Goal: Task Accomplishment & Management: Use online tool/utility

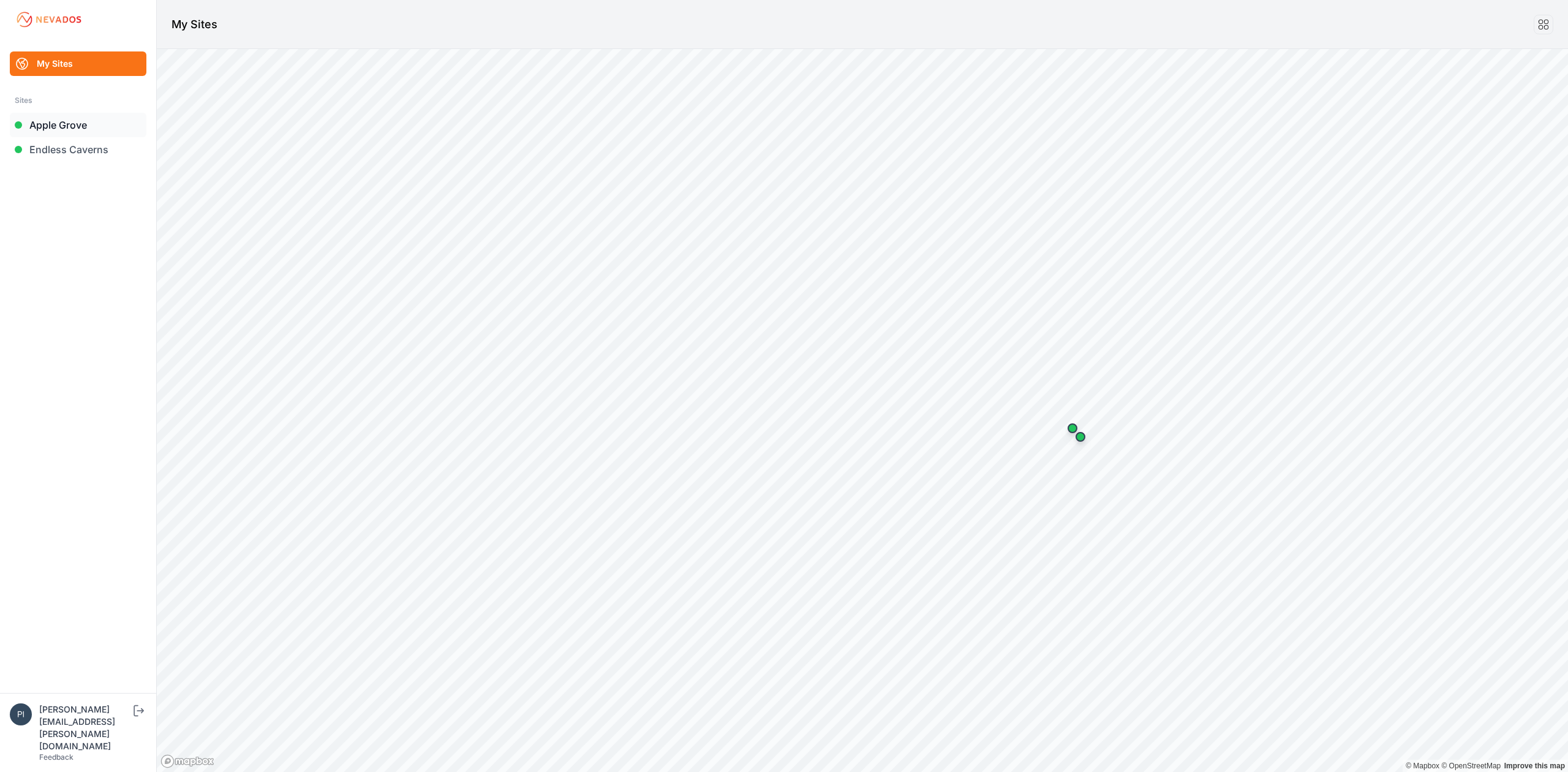
drag, startPoint x: 0, startPoint y: 0, endPoint x: 65, endPoint y: 119, distance: 135.6
click at [65, 119] on link "Apple Grove" at bounding box center [78, 125] width 137 height 24
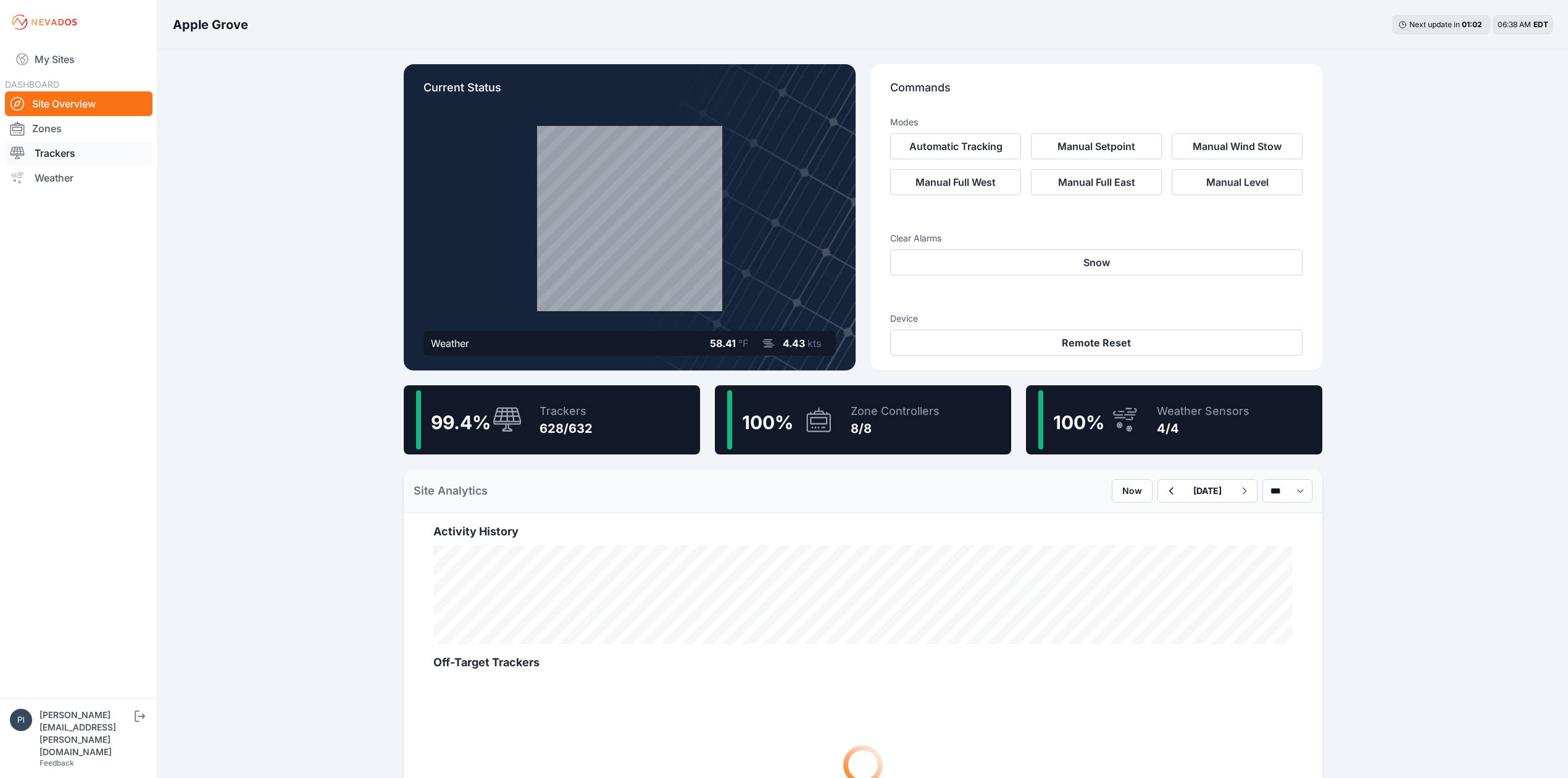
click at [132, 154] on link "Trackers" at bounding box center [79, 153] width 148 height 25
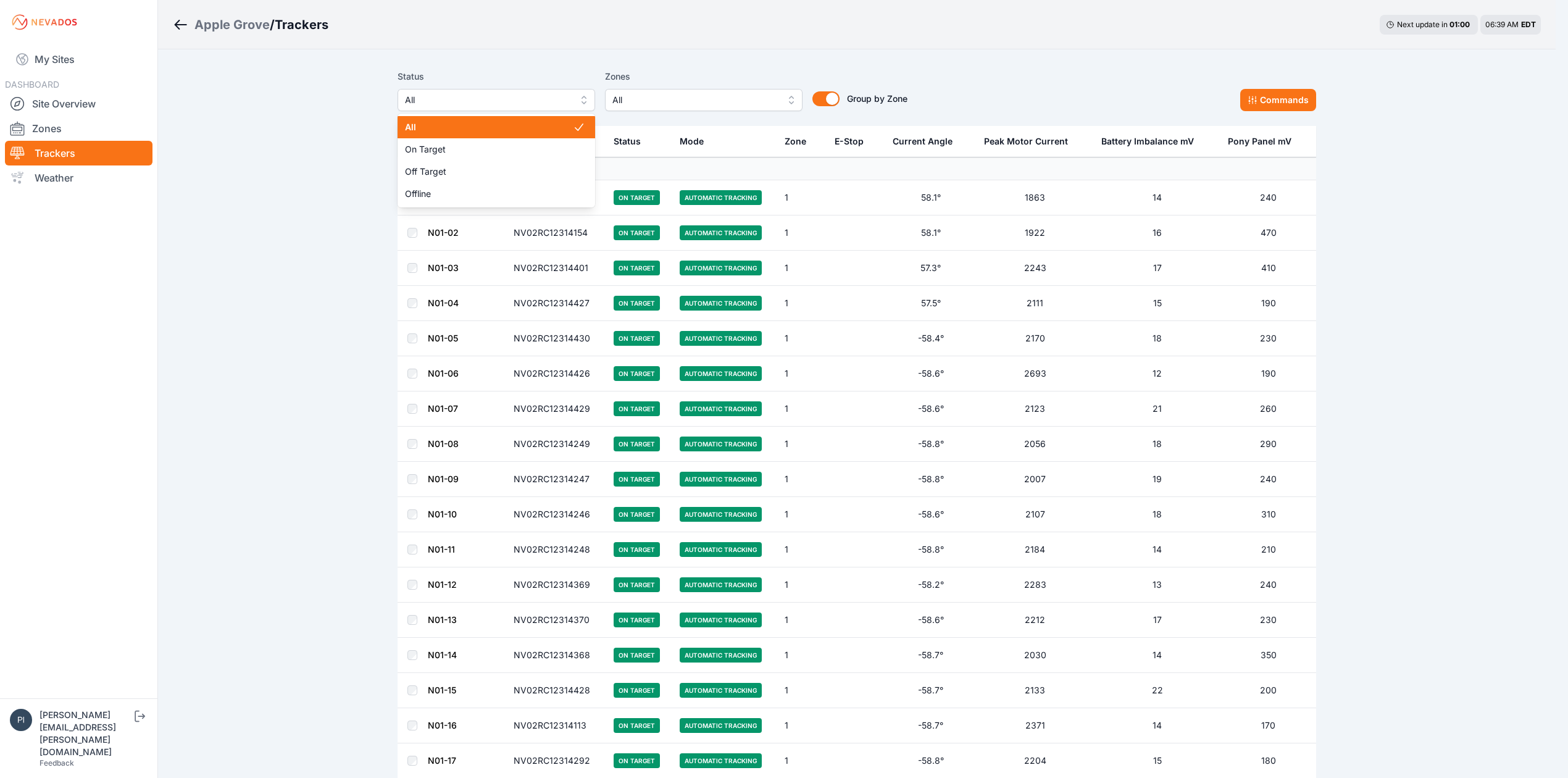
click at [526, 106] on span "All" at bounding box center [488, 100] width 165 height 15
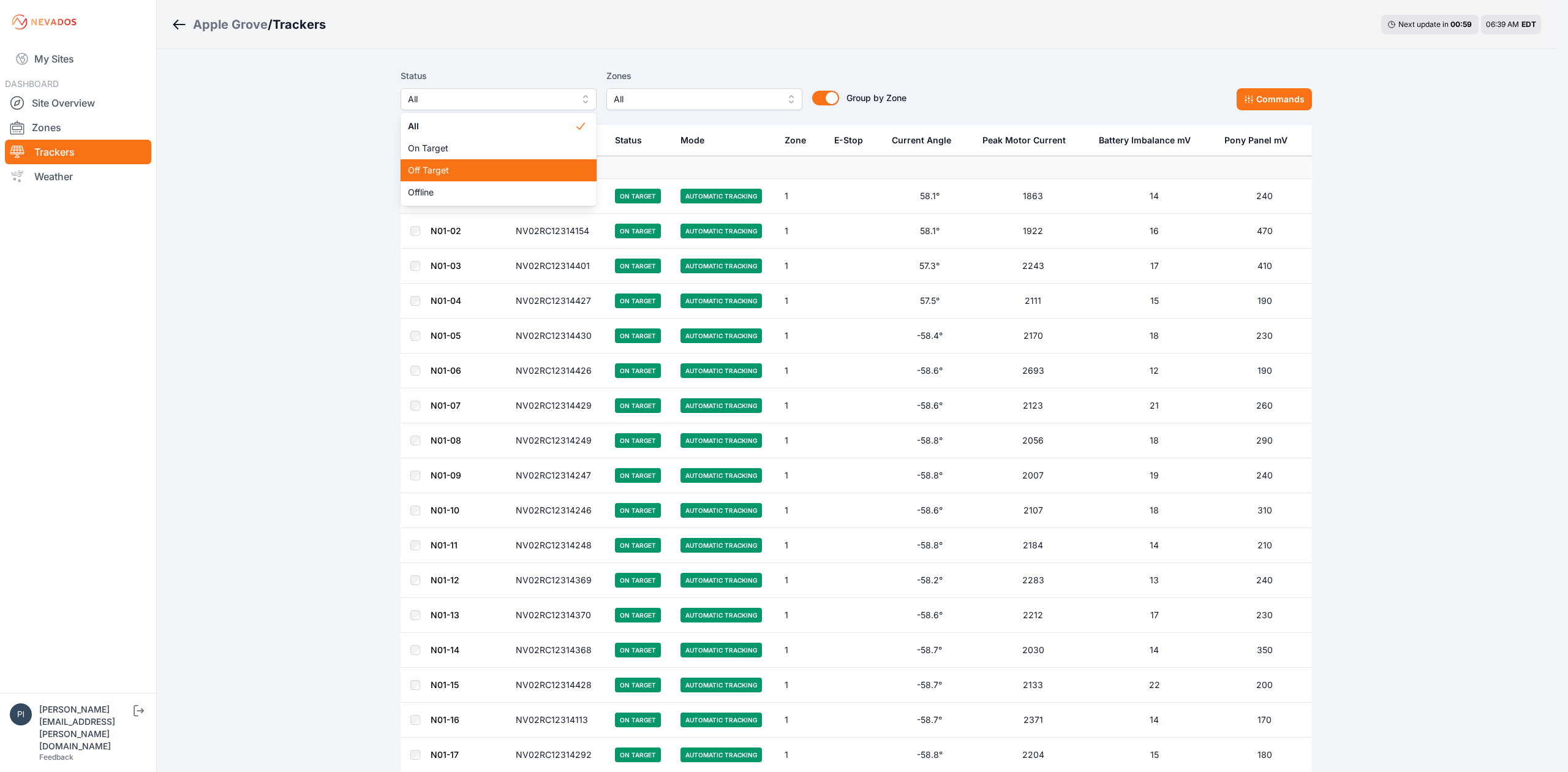
click at [485, 162] on div "Off Target" at bounding box center [499, 170] width 196 height 22
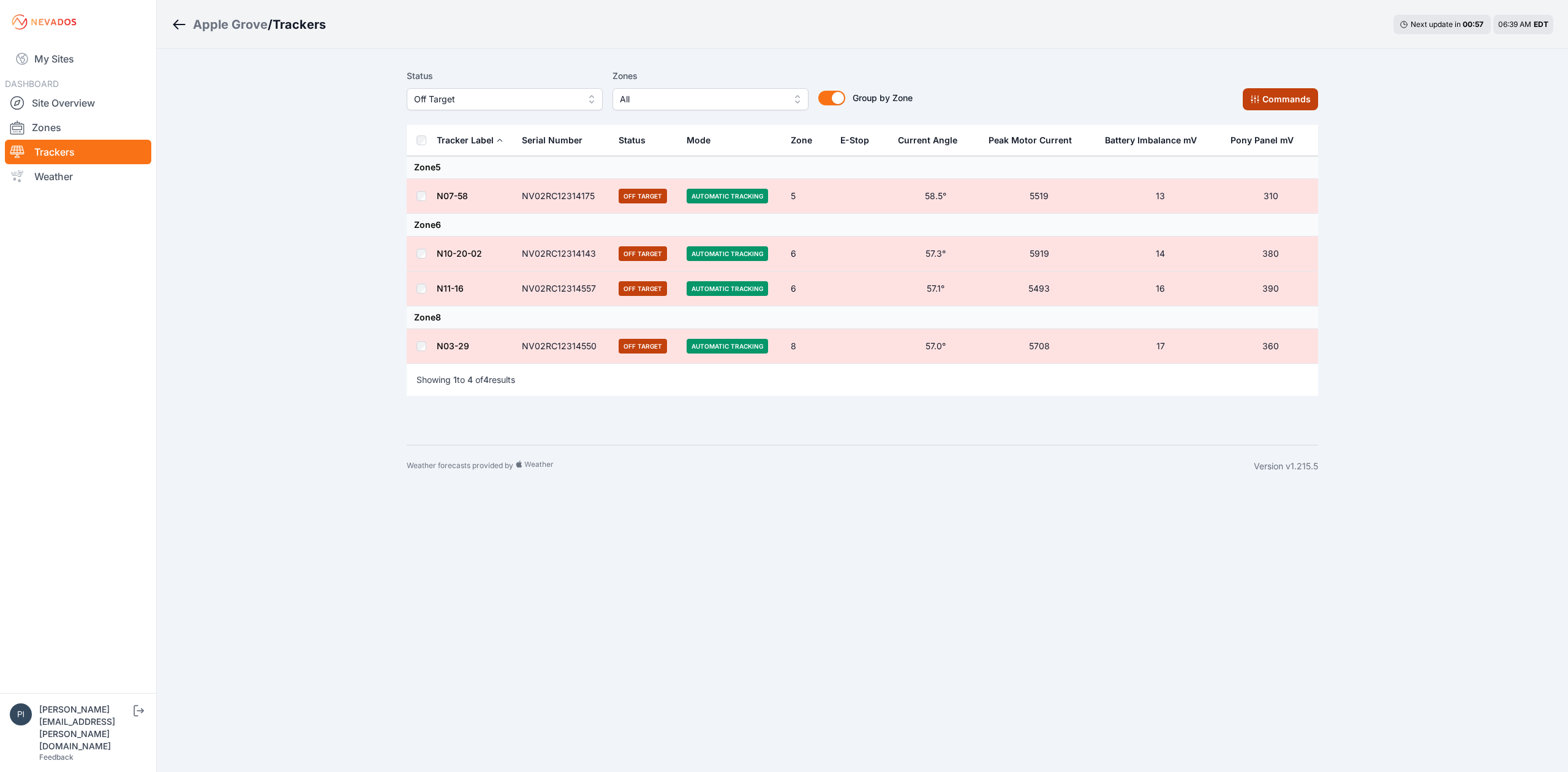
click at [1278, 106] on button "Commands" at bounding box center [1280, 99] width 76 height 22
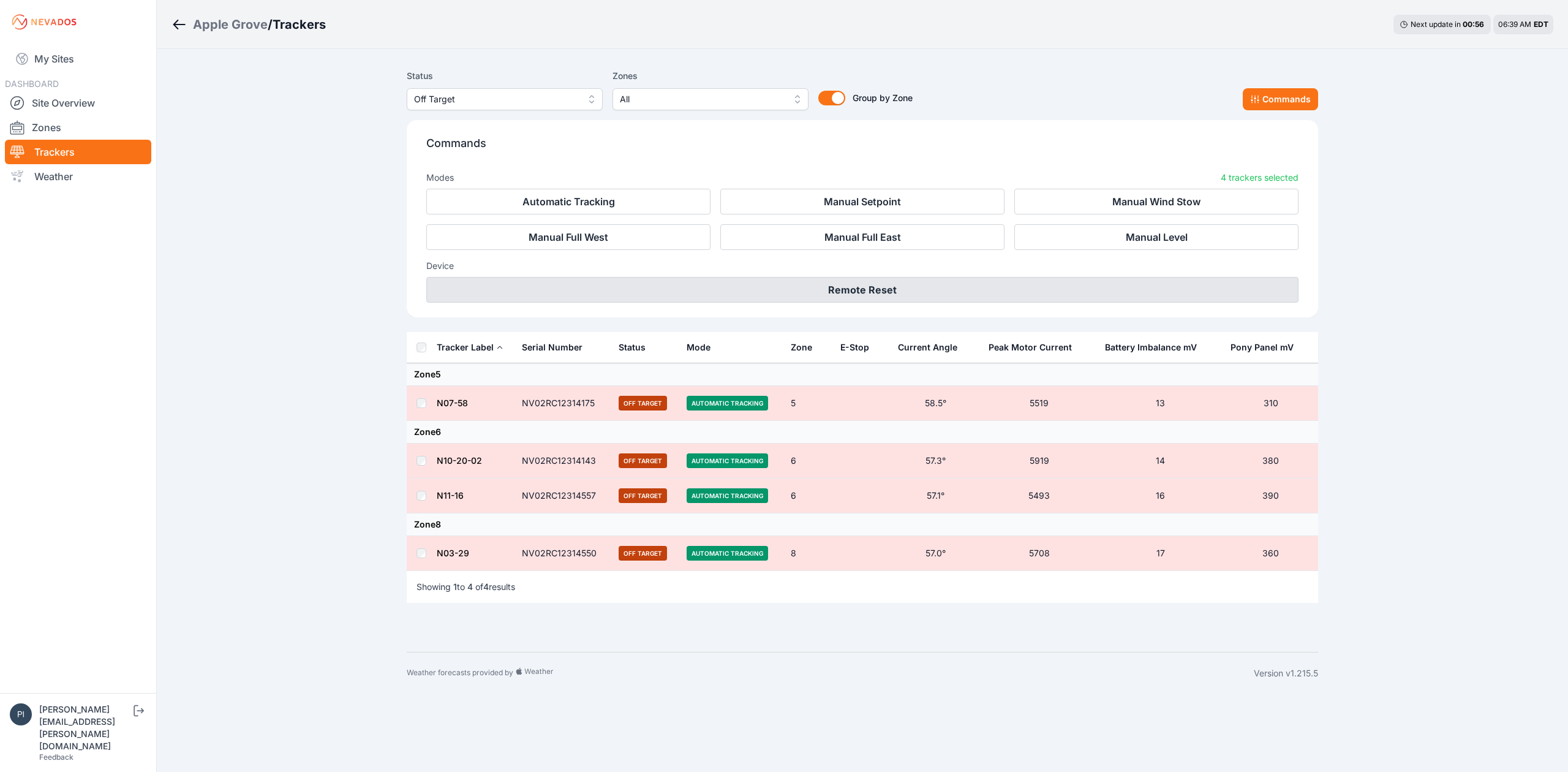
click at [947, 295] on button "Remote Reset" at bounding box center [862, 290] width 872 height 26
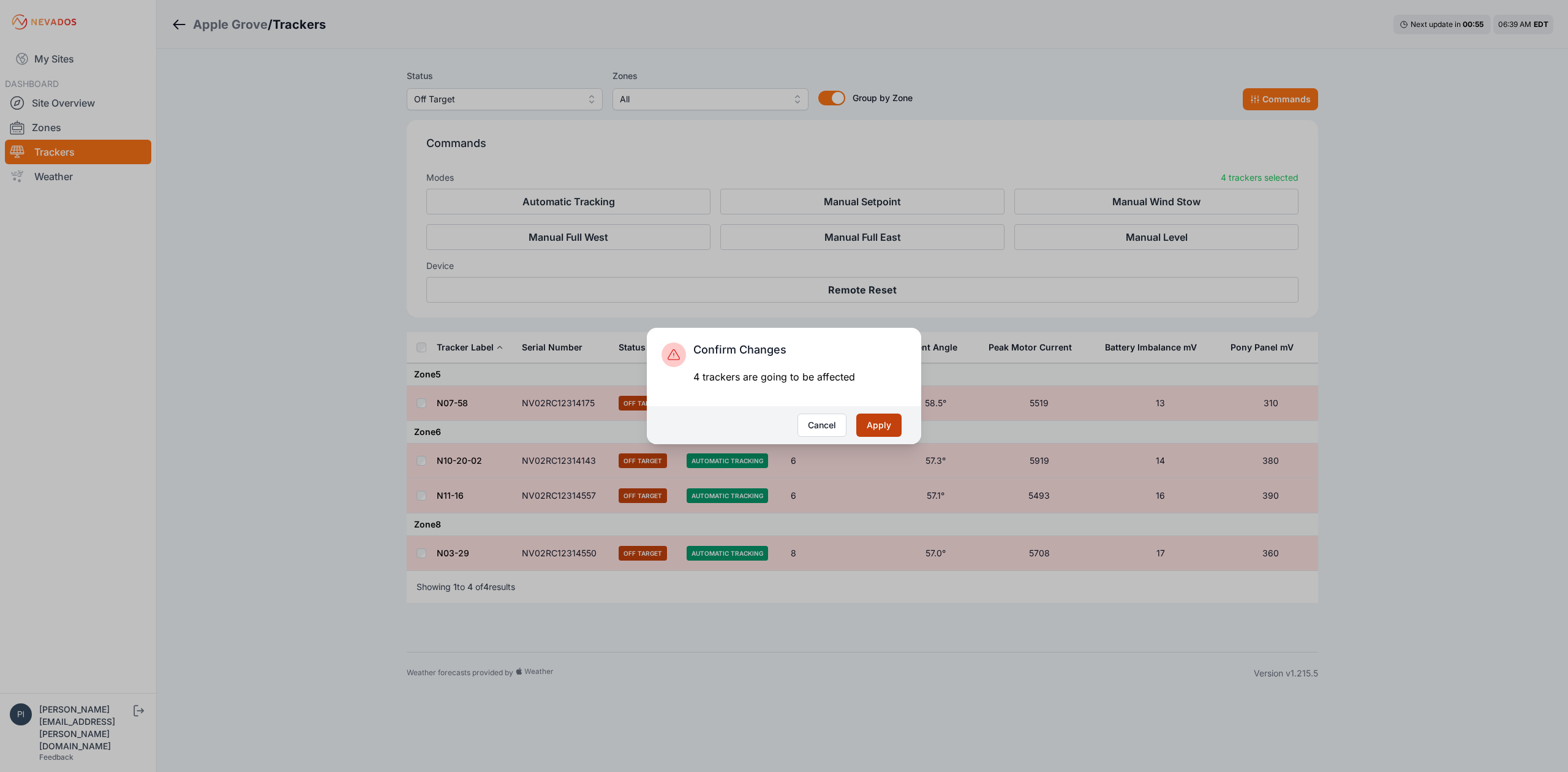
click at [877, 425] on button "Apply" at bounding box center [879, 425] width 46 height 23
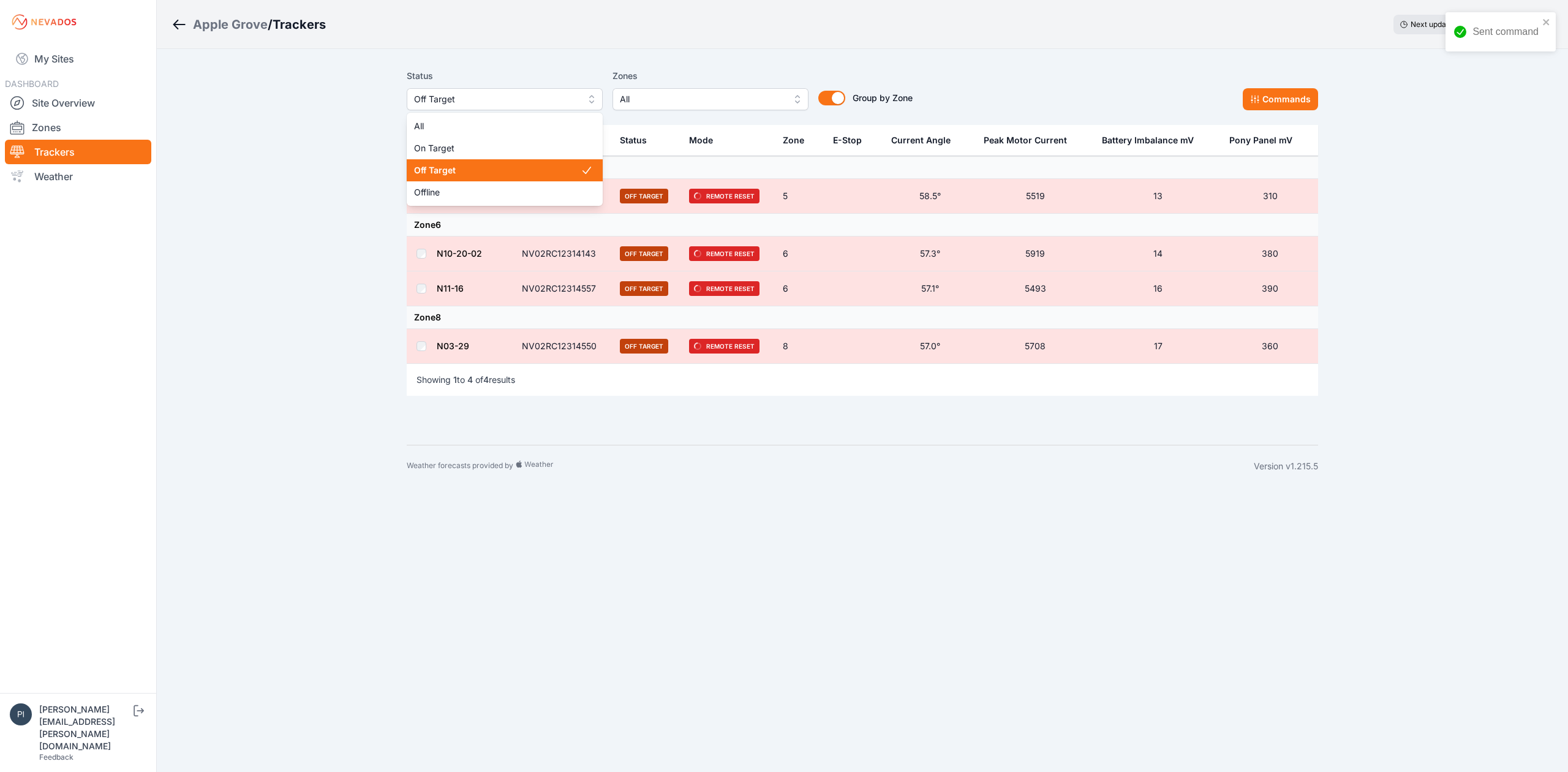
click at [456, 93] on span "Off Target" at bounding box center [496, 99] width 164 height 15
click at [451, 192] on span "Offline" at bounding box center [497, 192] width 167 height 12
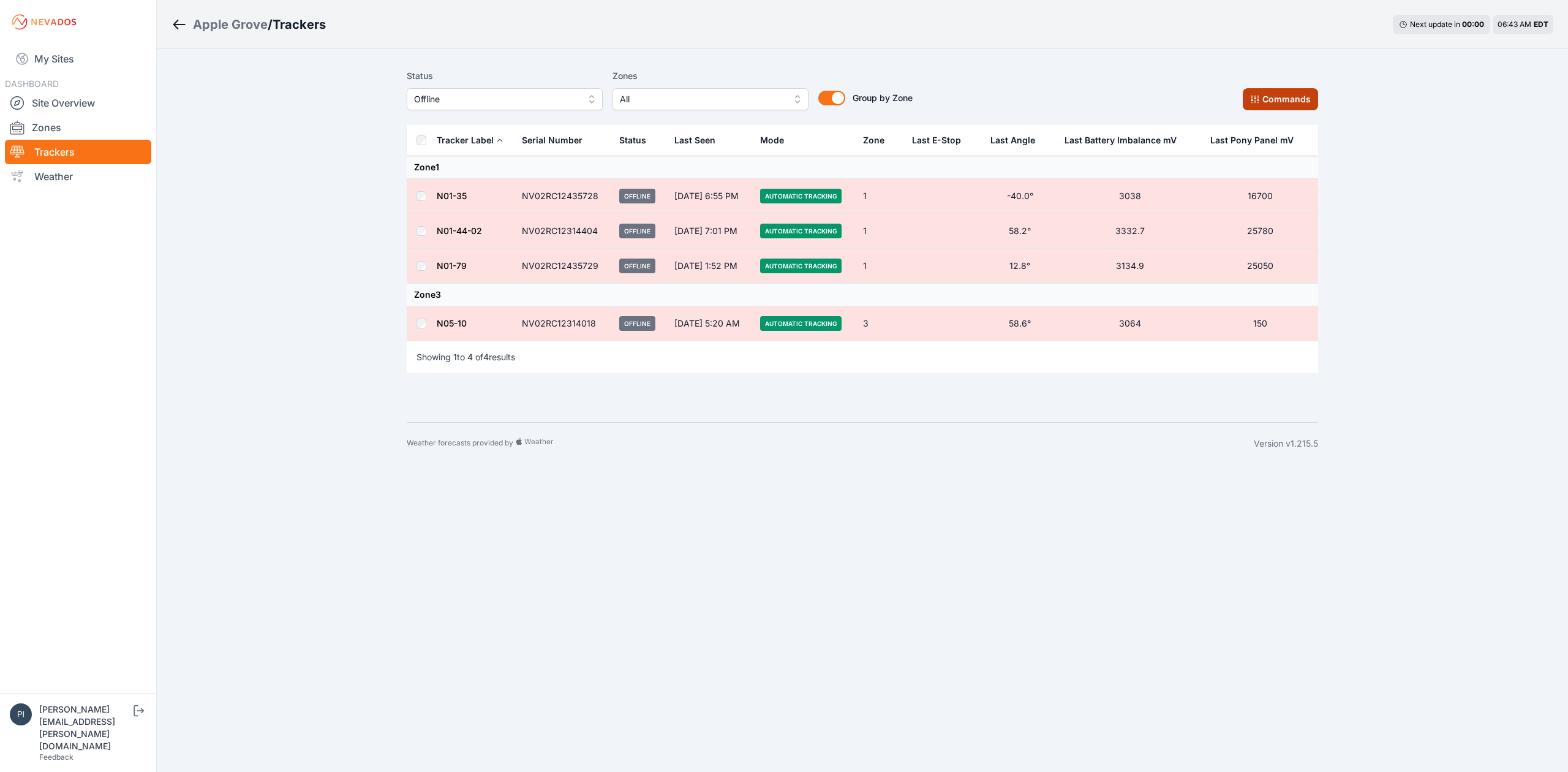
click at [1296, 101] on button "Commands" at bounding box center [1280, 99] width 76 height 22
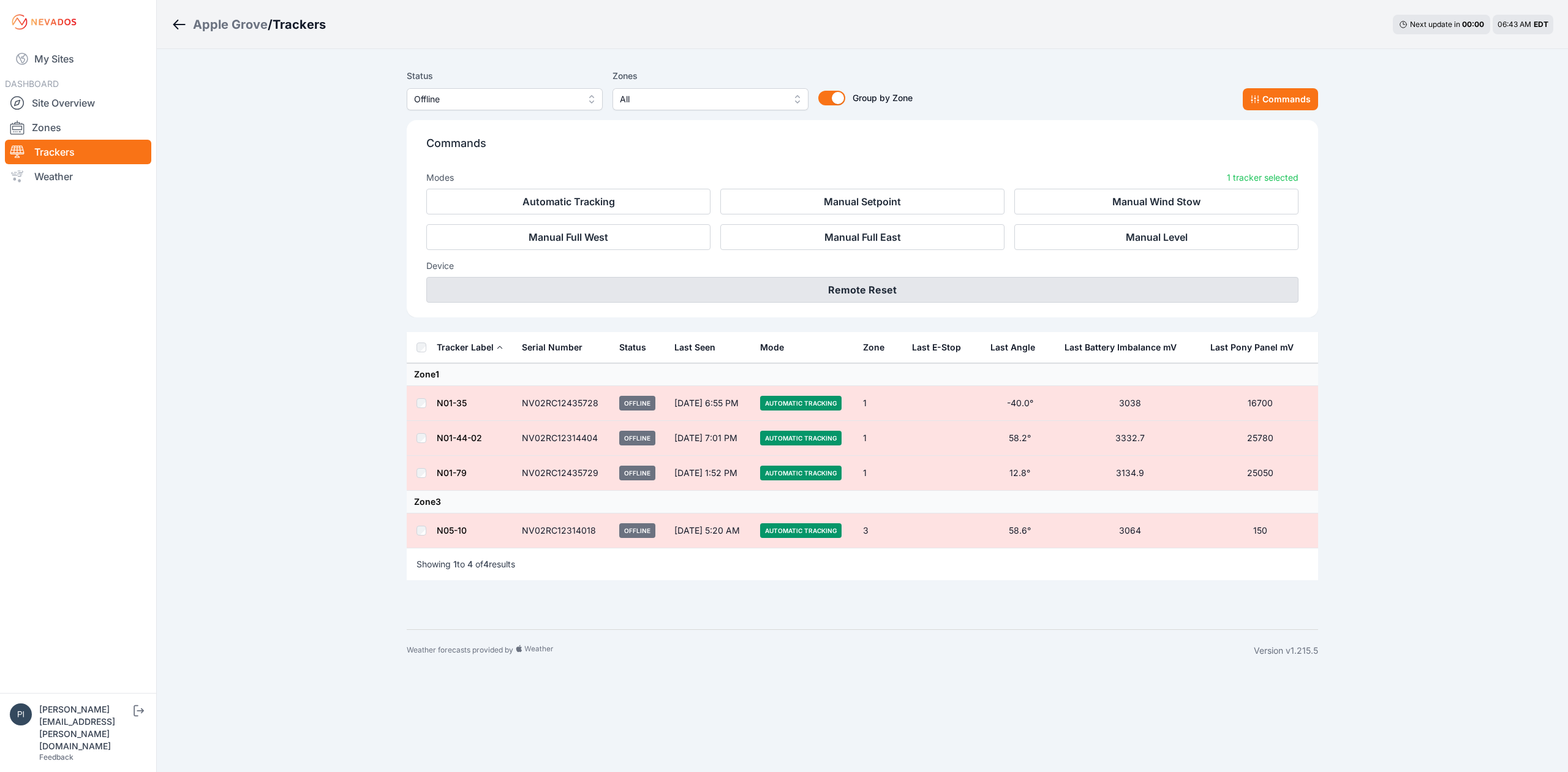
click at [943, 280] on button "Remote Reset" at bounding box center [862, 290] width 872 height 26
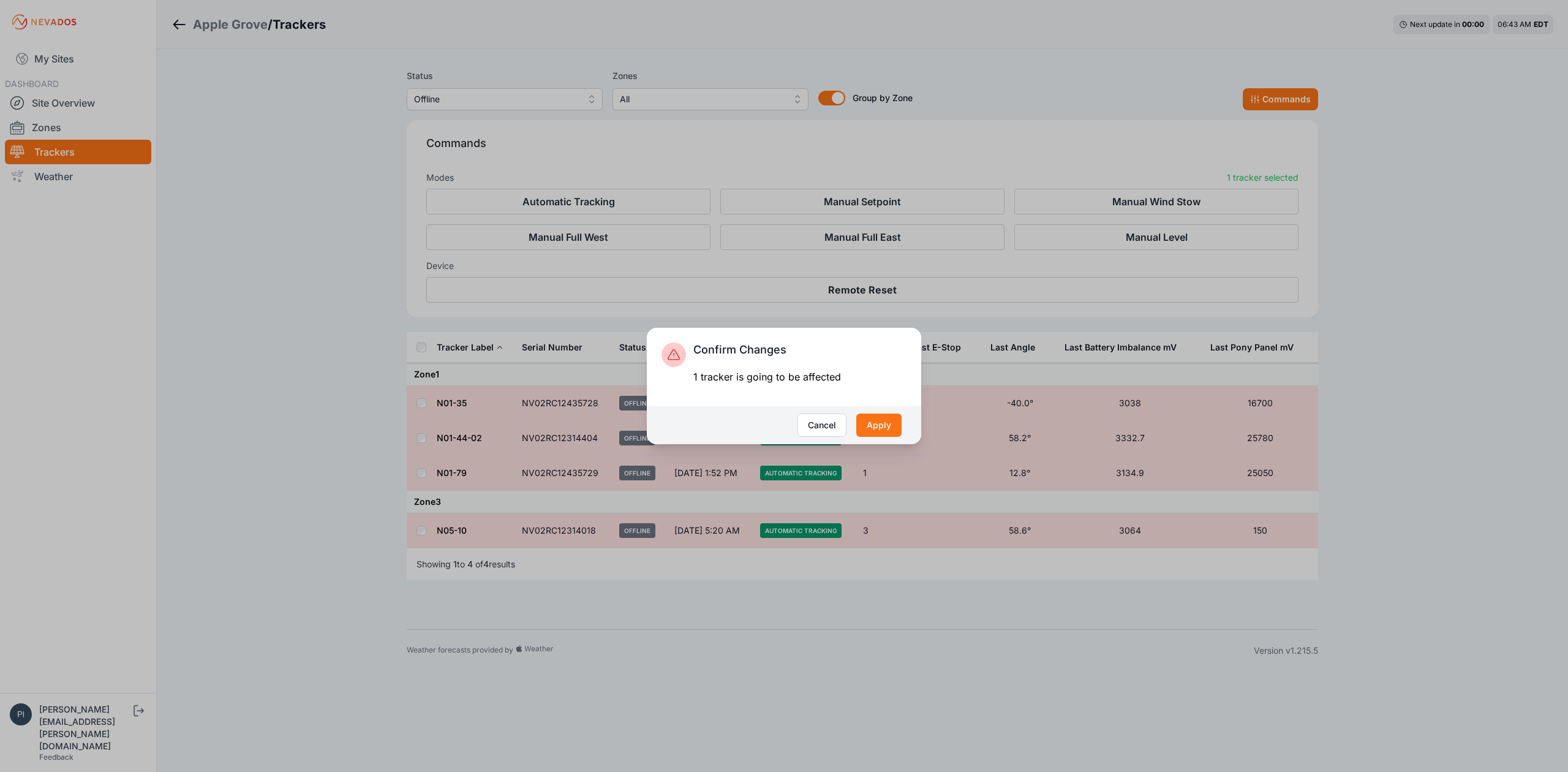
click at [886, 442] on div "Cancel Apply" at bounding box center [784, 425] width 275 height 38
click at [888, 422] on button "Apply" at bounding box center [879, 425] width 46 height 23
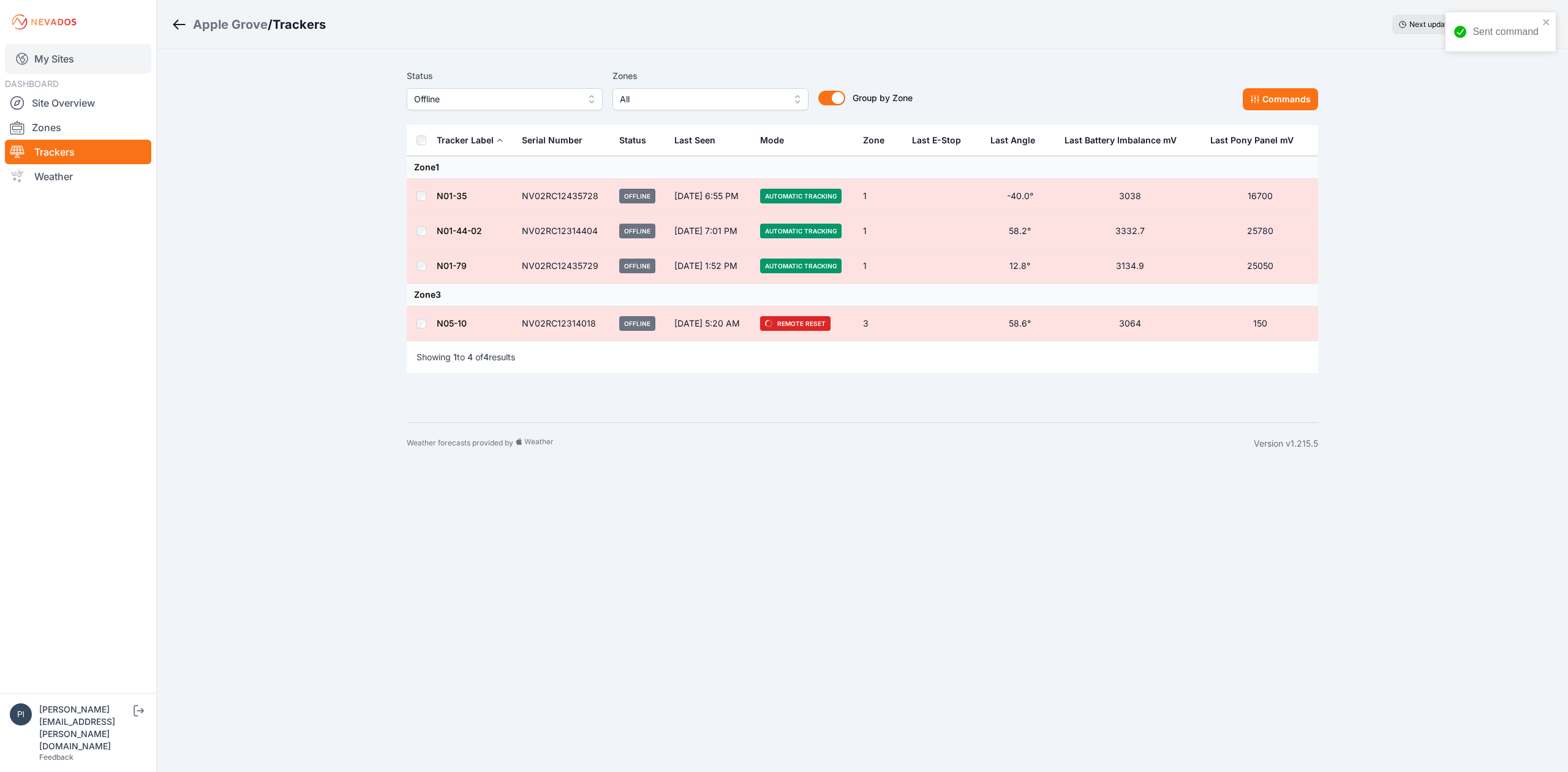
click at [60, 47] on link "My Sites" at bounding box center [78, 59] width 147 height 29
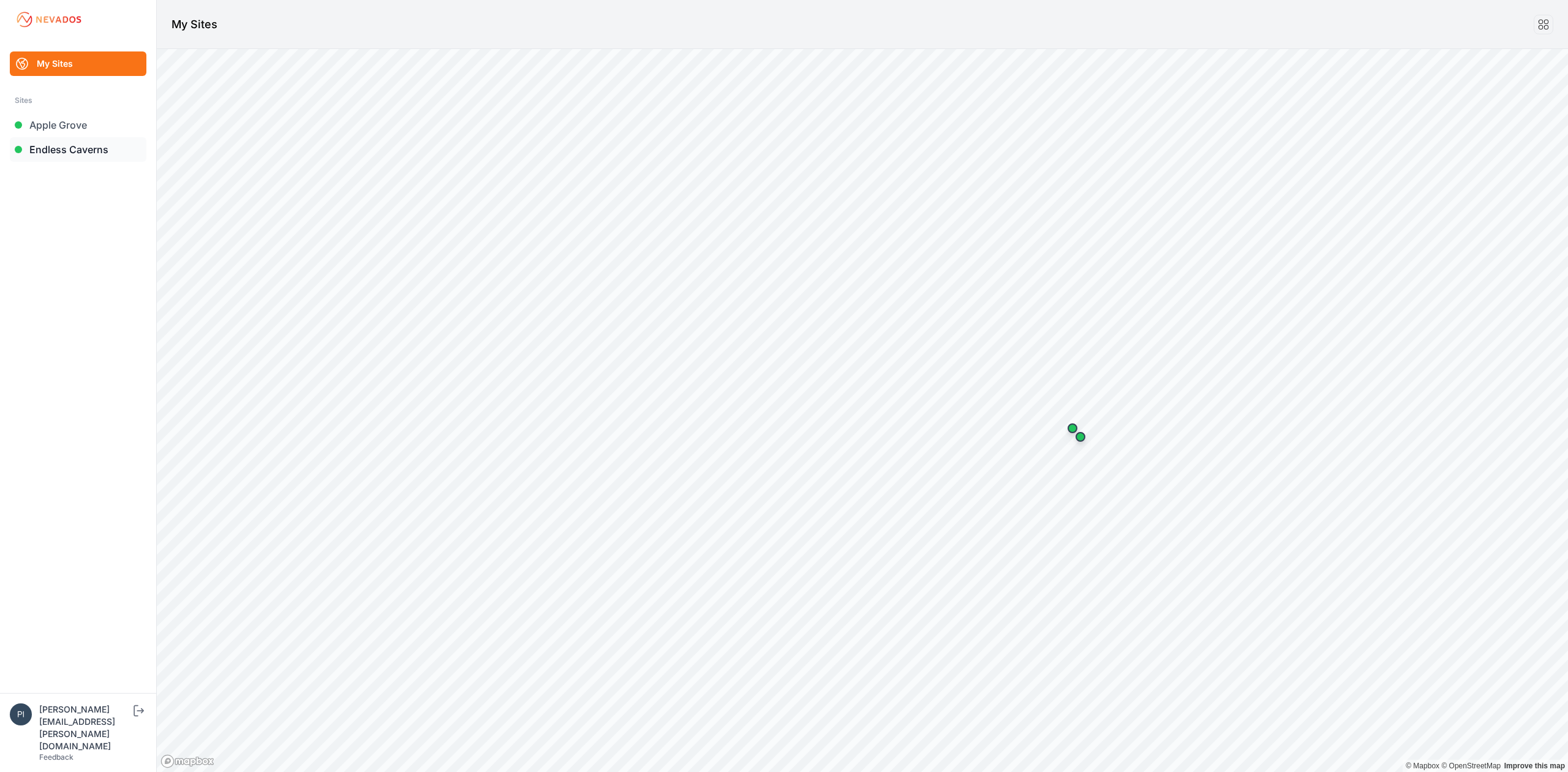
click at [103, 145] on link "Endless Caverns" at bounding box center [78, 149] width 137 height 24
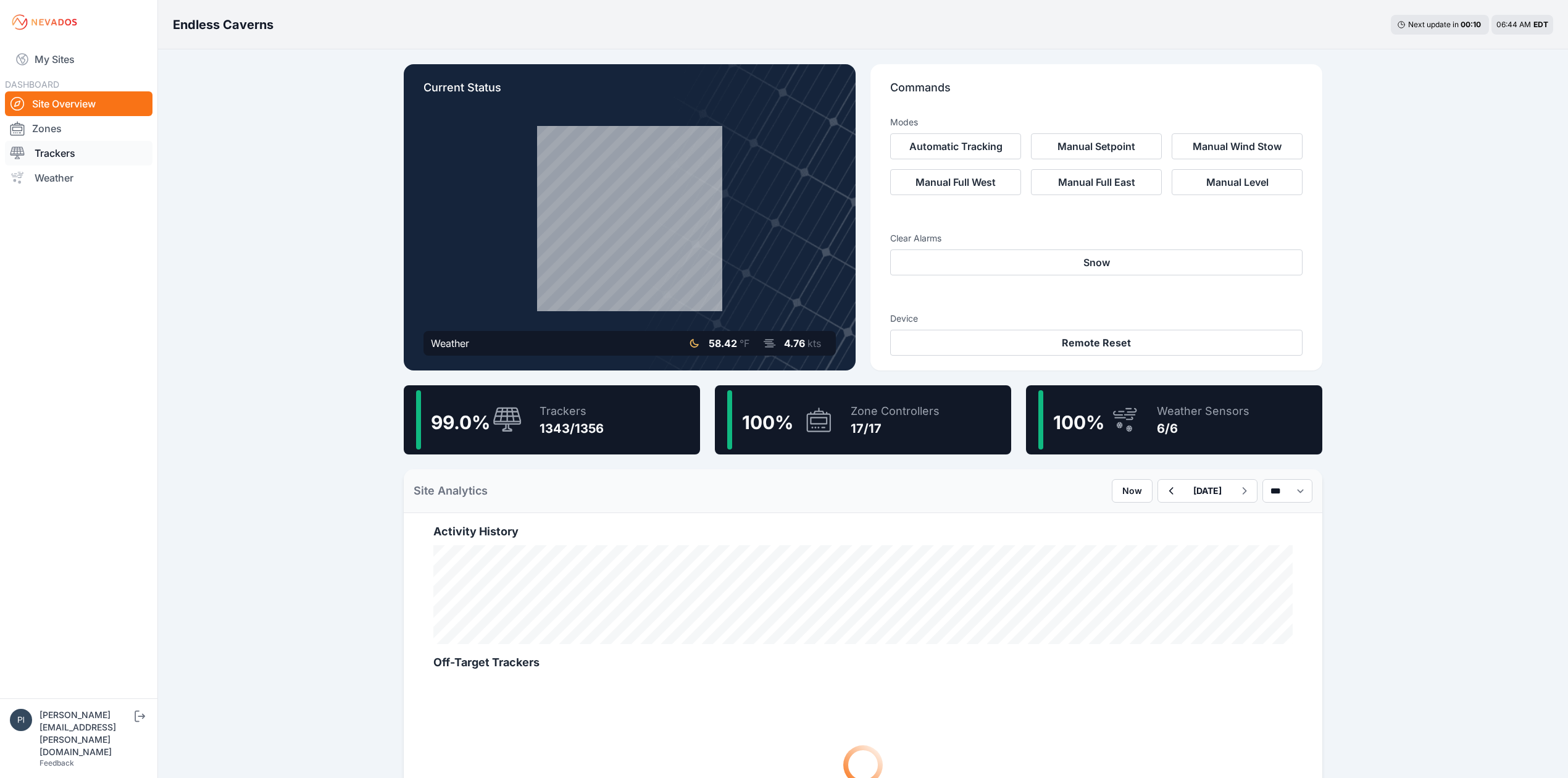
click at [40, 152] on link "Trackers" at bounding box center [79, 153] width 148 height 25
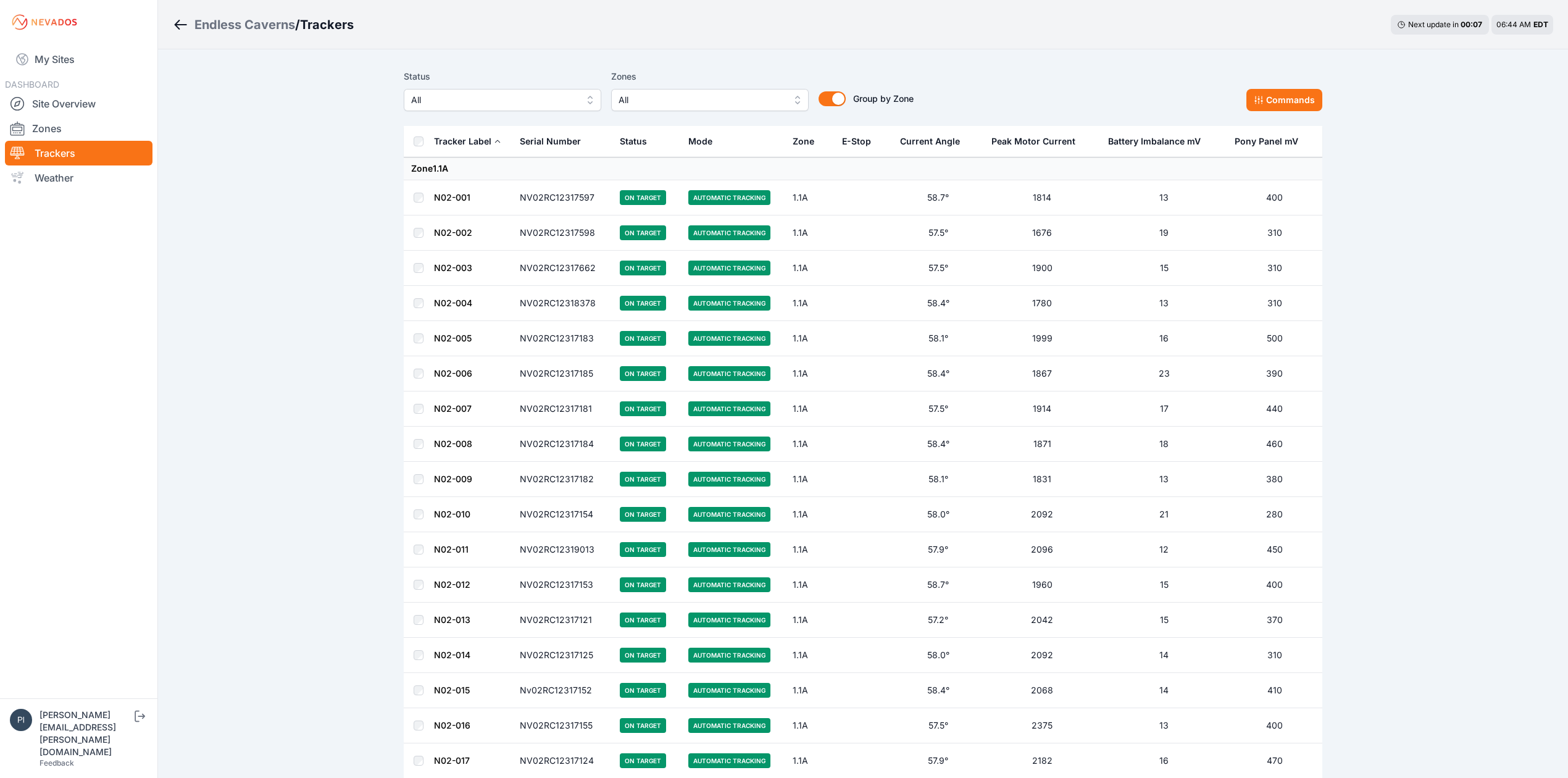
click at [488, 94] on span "All" at bounding box center [494, 100] width 165 height 15
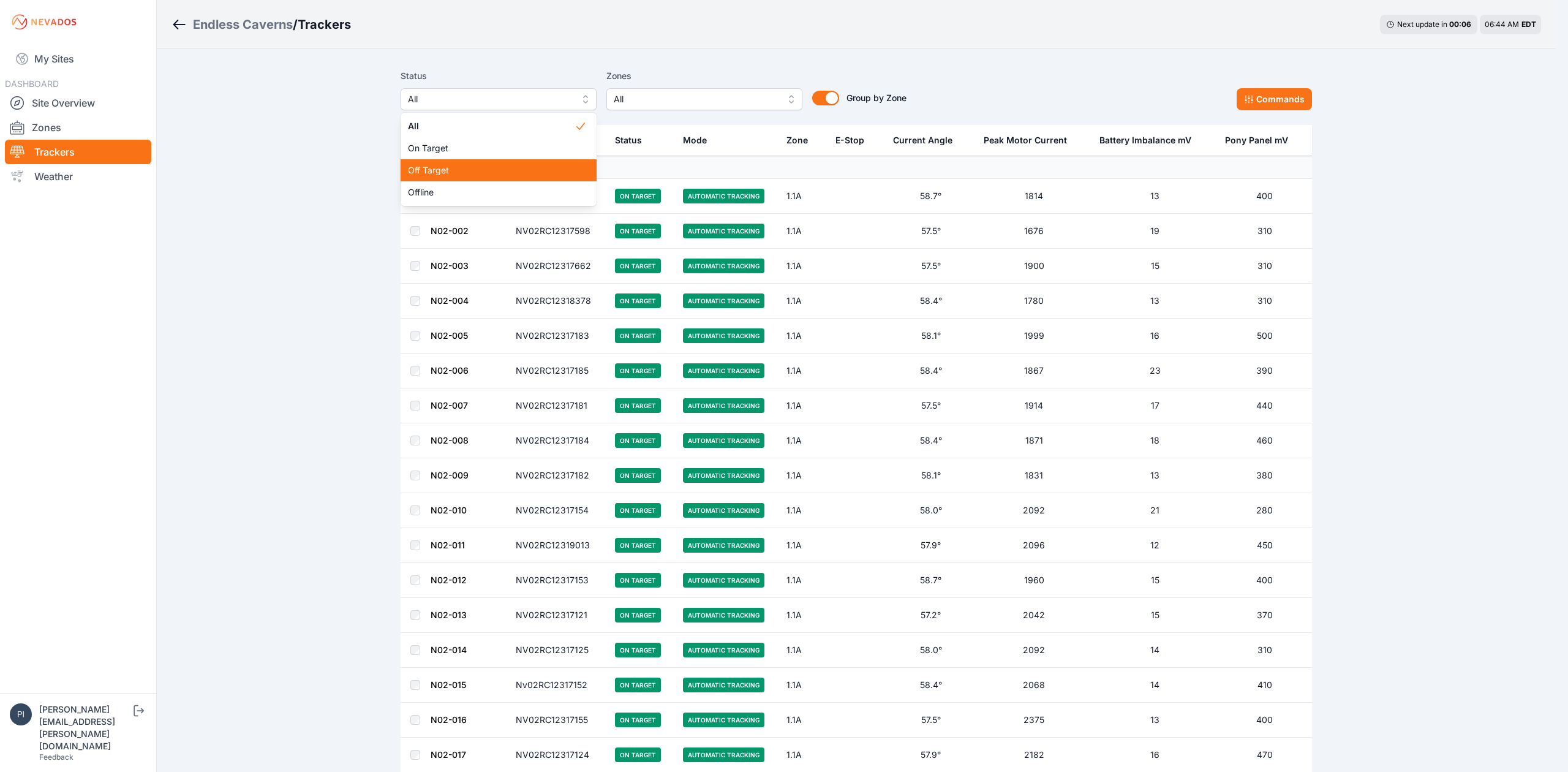
click at [490, 171] on span "Off Target" at bounding box center [491, 171] width 167 height 12
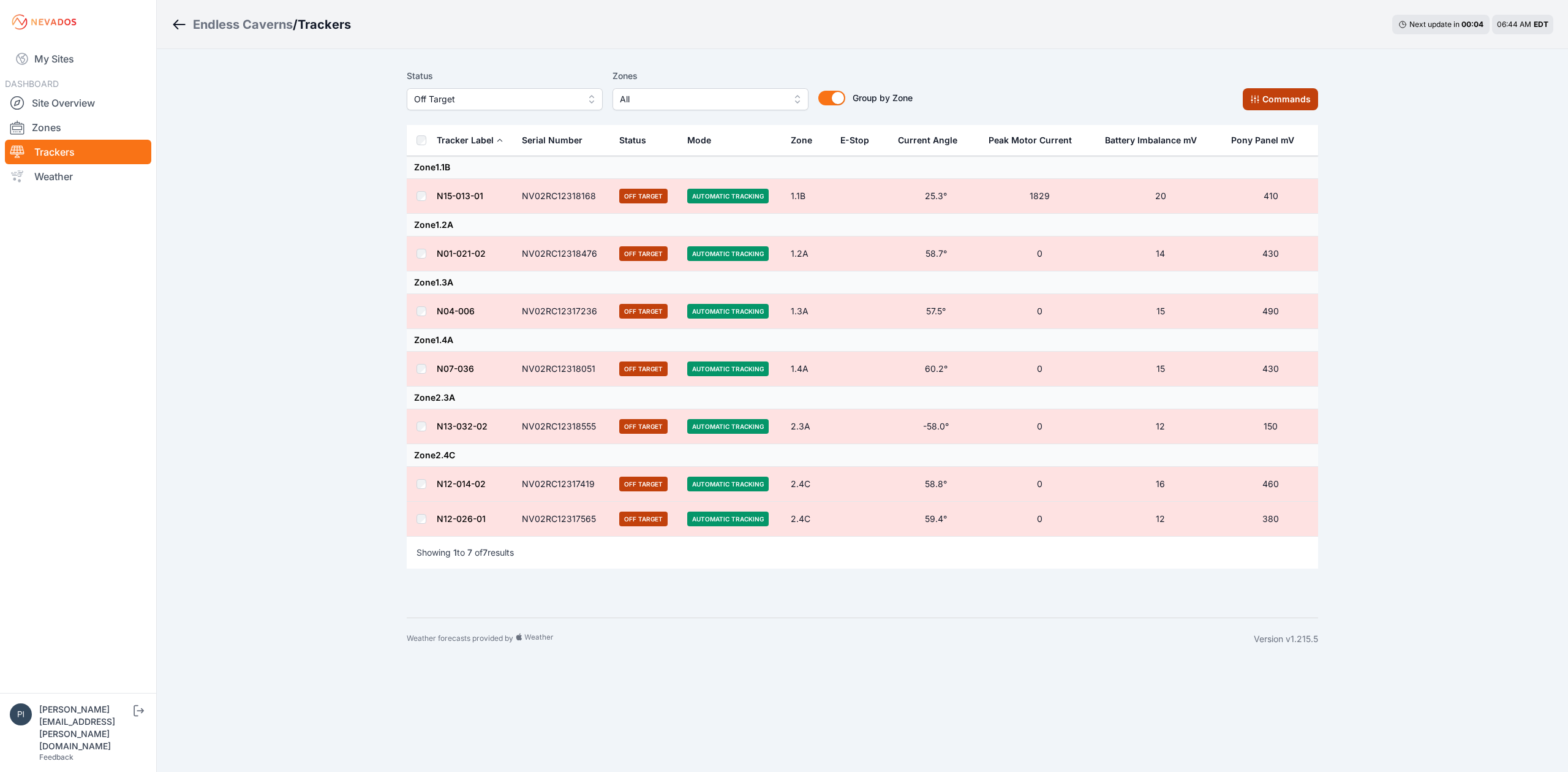
click at [1251, 101] on icon at bounding box center [1255, 99] width 10 height 10
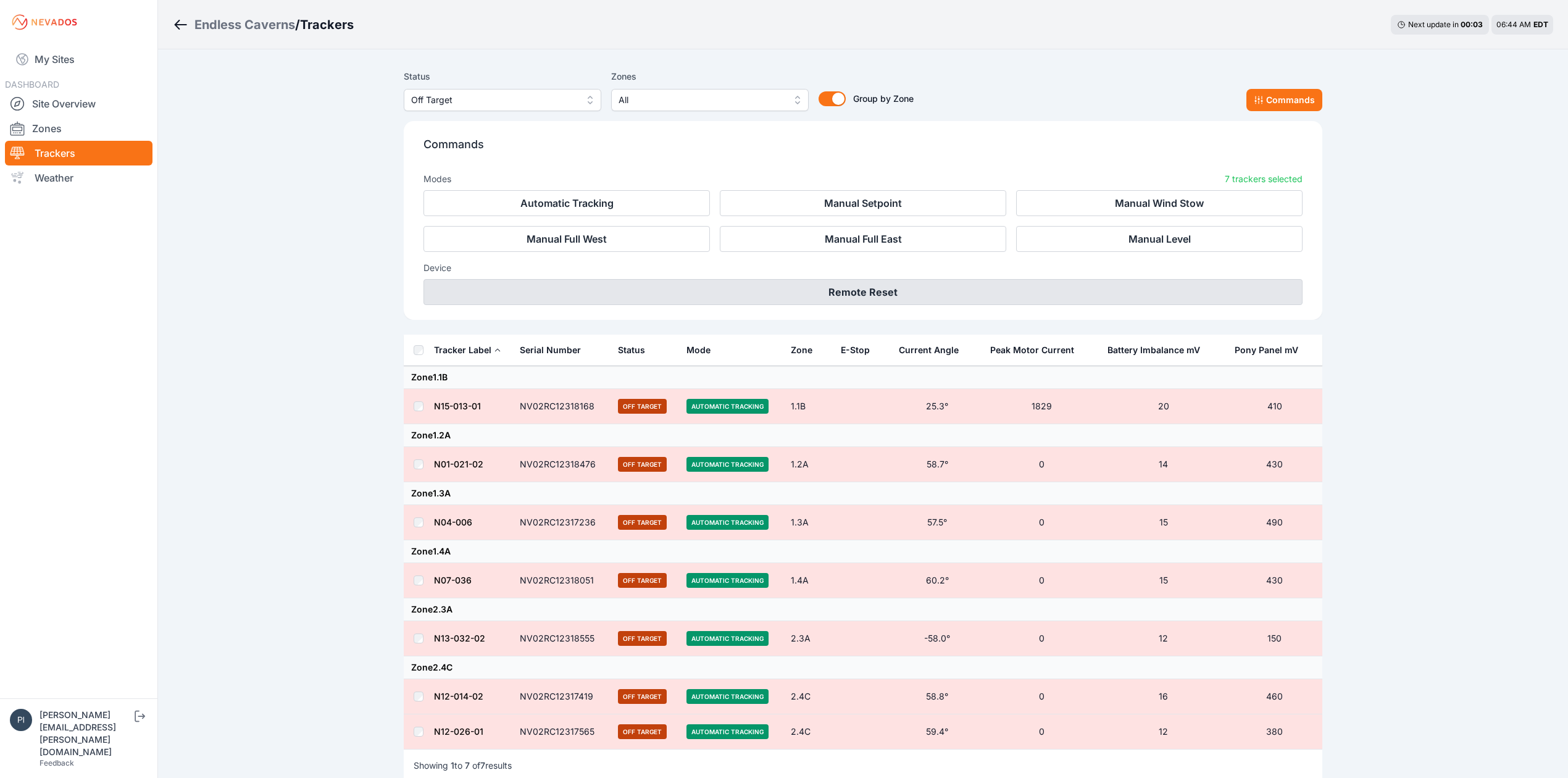
click at [998, 284] on button "Remote Reset" at bounding box center [863, 292] width 879 height 26
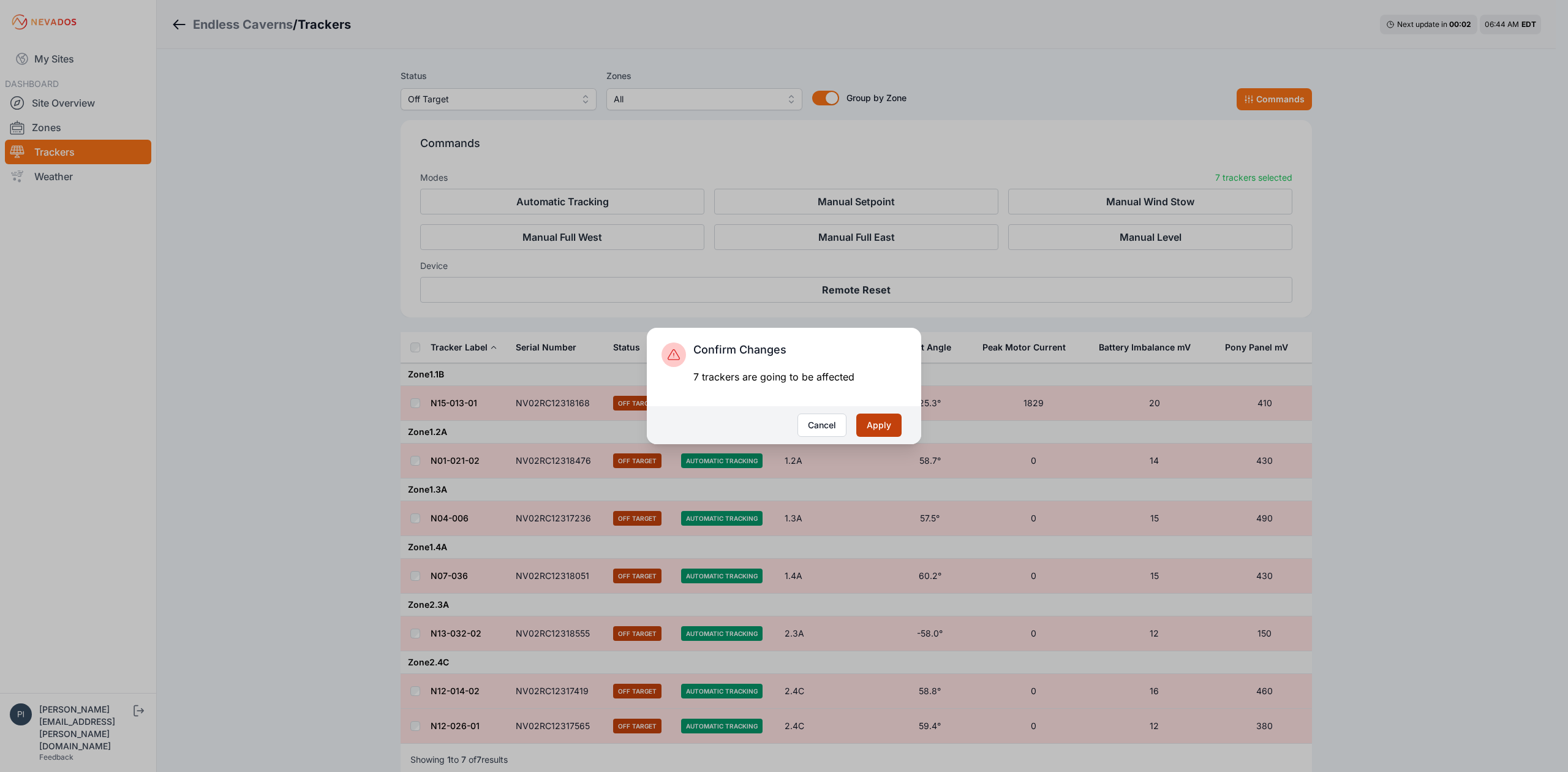
click at [883, 425] on button "Apply" at bounding box center [879, 425] width 46 height 23
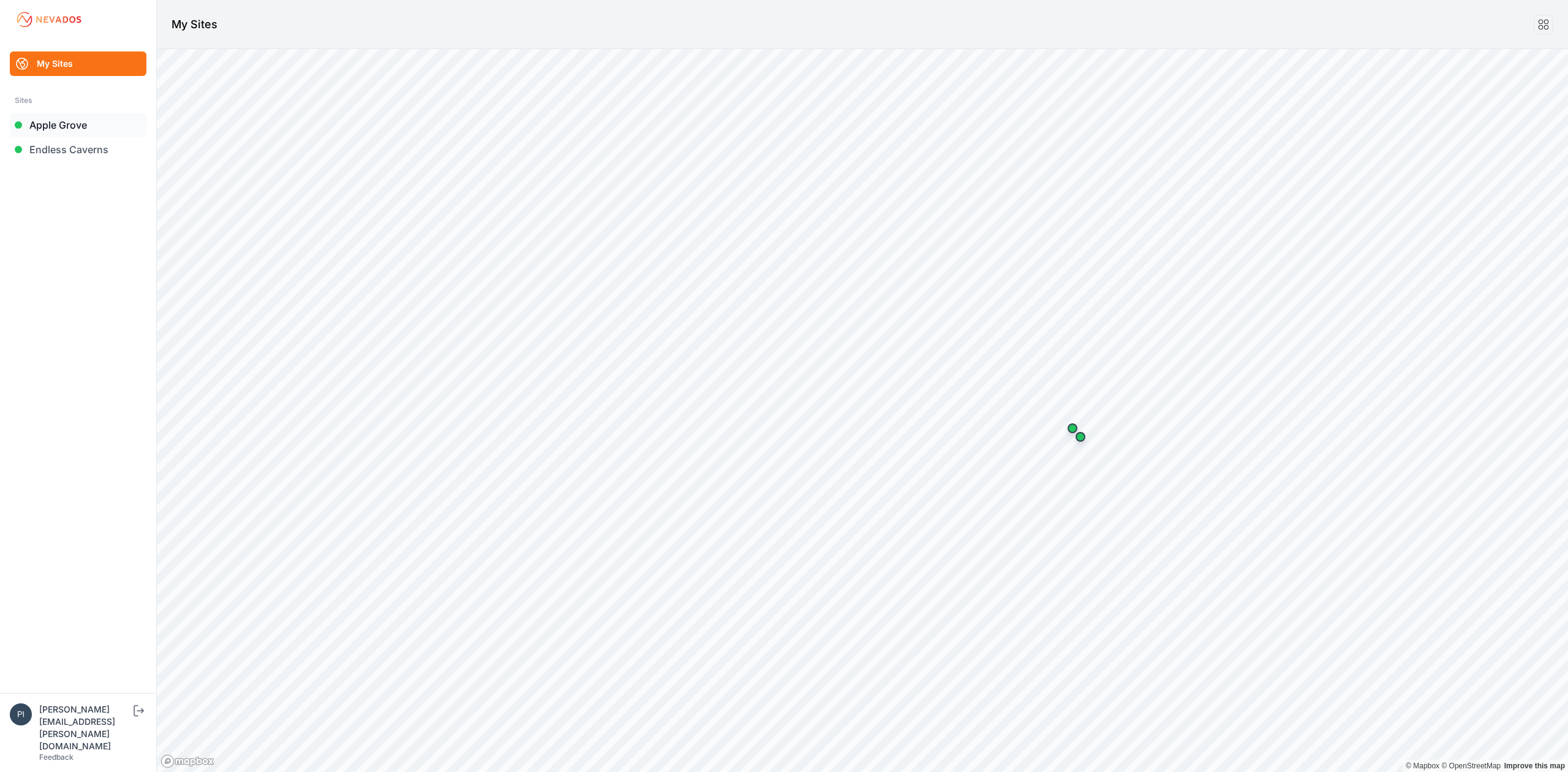
click at [102, 130] on link "Apple Grove" at bounding box center [78, 125] width 137 height 24
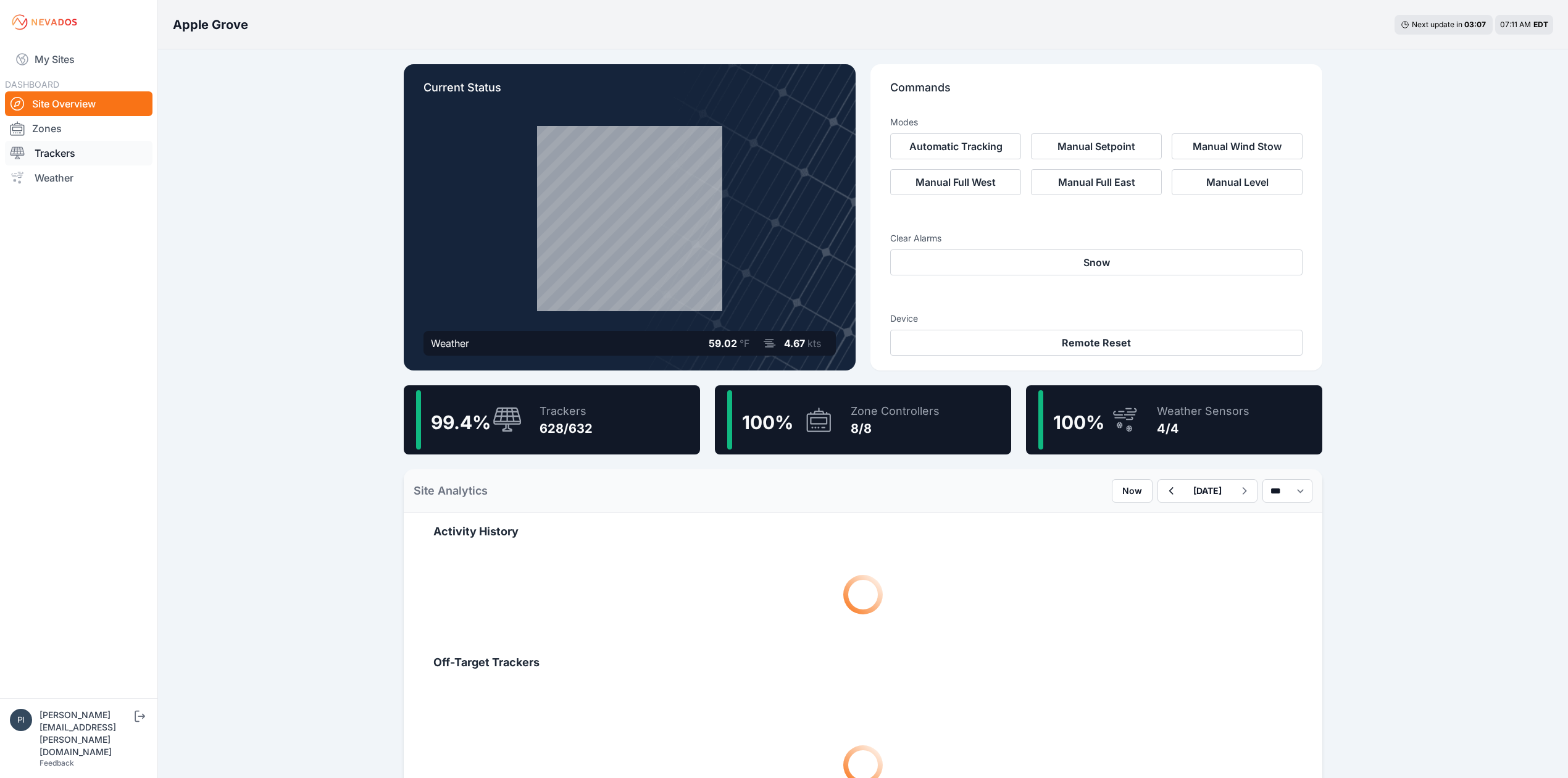
click at [70, 154] on link "Trackers" at bounding box center [79, 153] width 148 height 25
